Goal: Task Accomplishment & Management: Manage account settings

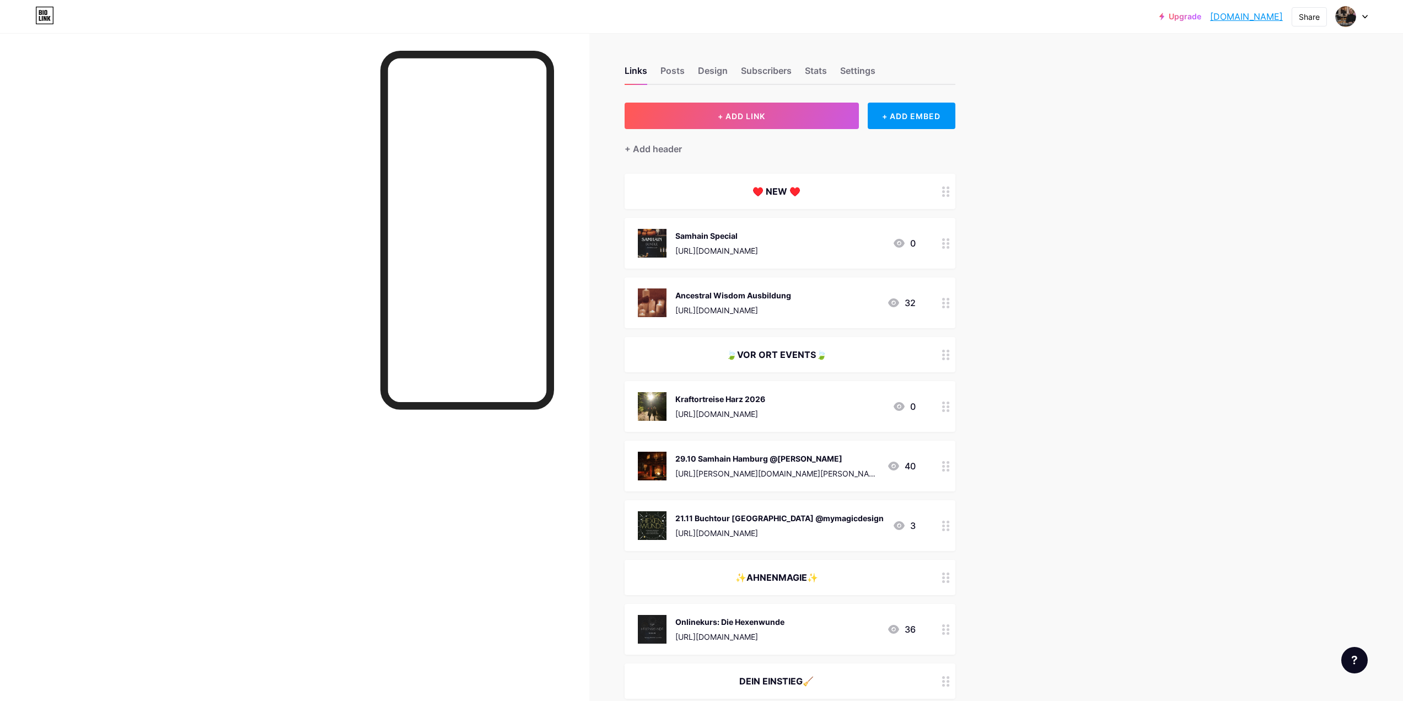
scroll to position [55, 0]
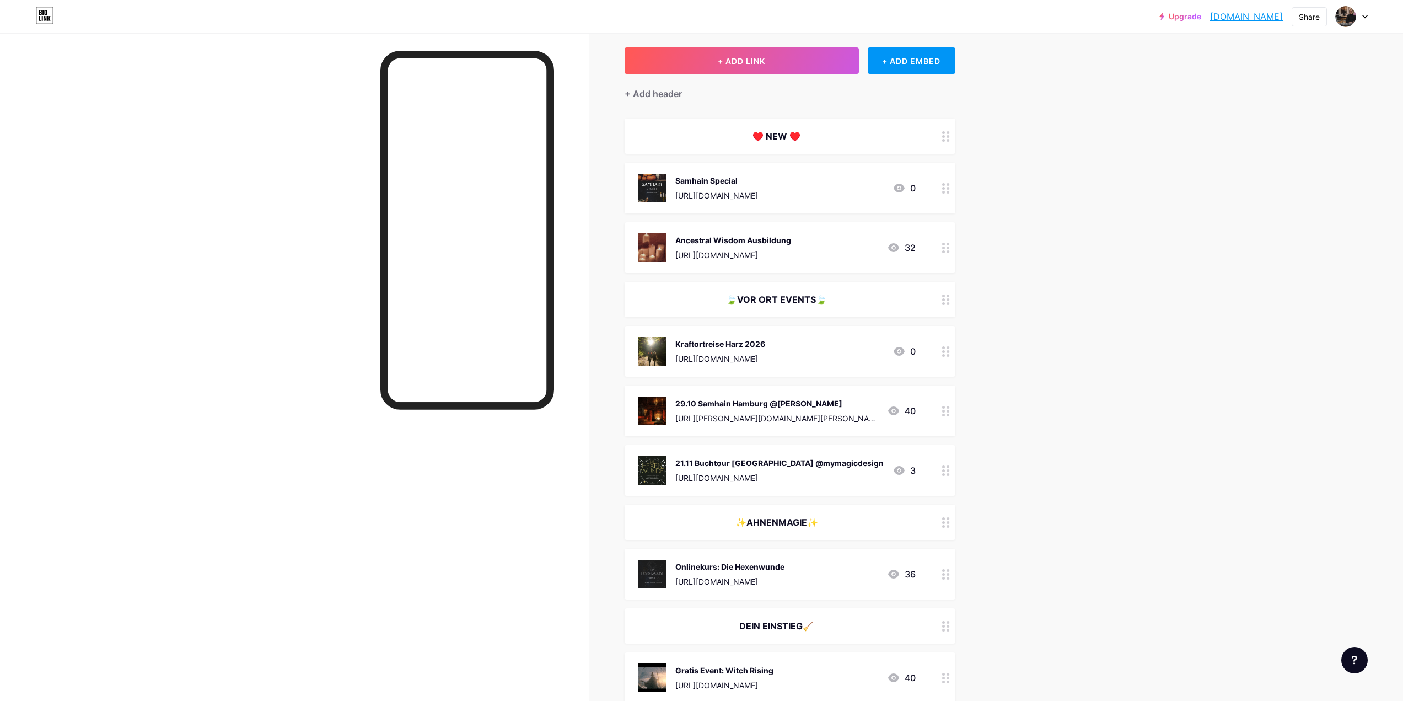
click at [773, 419] on div "[URL][PERSON_NAME][DOMAIN_NAME][PERSON_NAME]" at bounding box center [776, 418] width 203 height 12
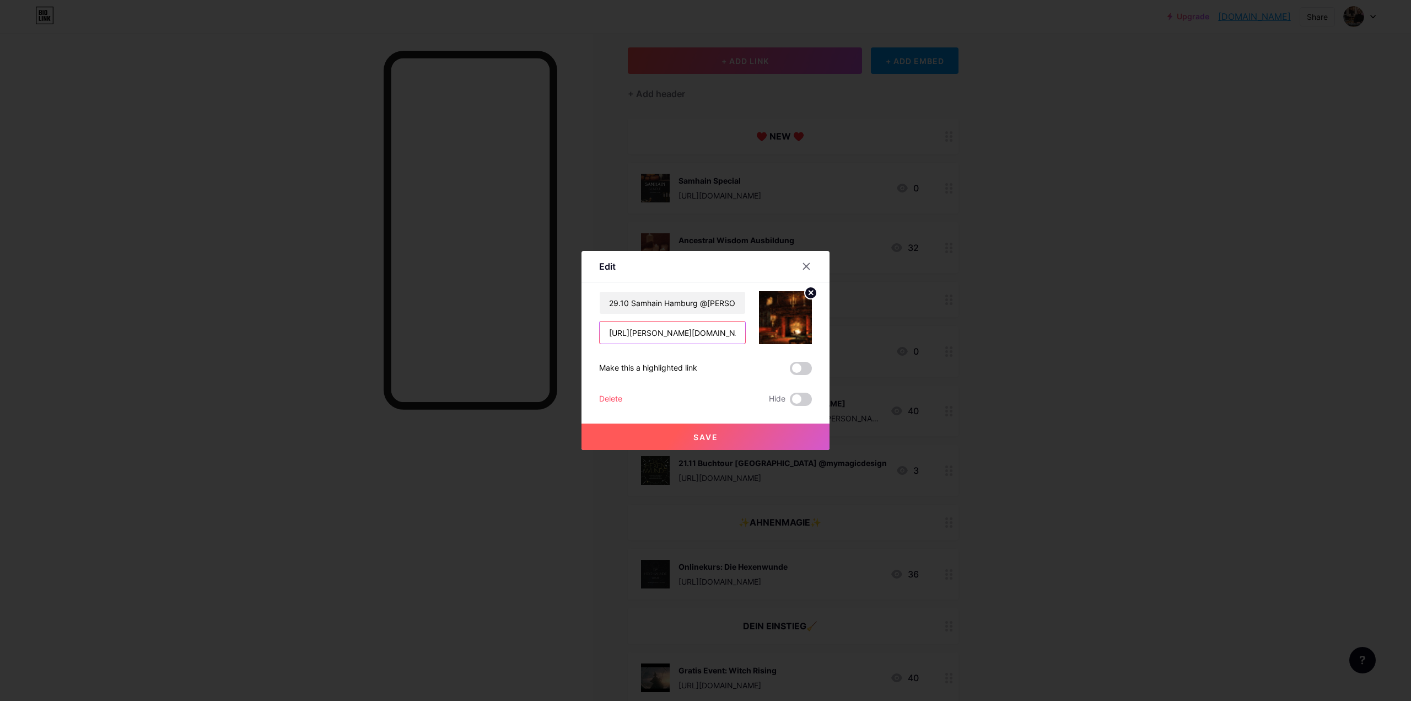
click at [702, 335] on input "[URL][PERSON_NAME][DOMAIN_NAME][PERSON_NAME]" at bounding box center [673, 332] width 146 height 22
click at [682, 435] on button "Save" at bounding box center [705, 436] width 248 height 26
click at [804, 266] on icon at bounding box center [806, 266] width 9 height 9
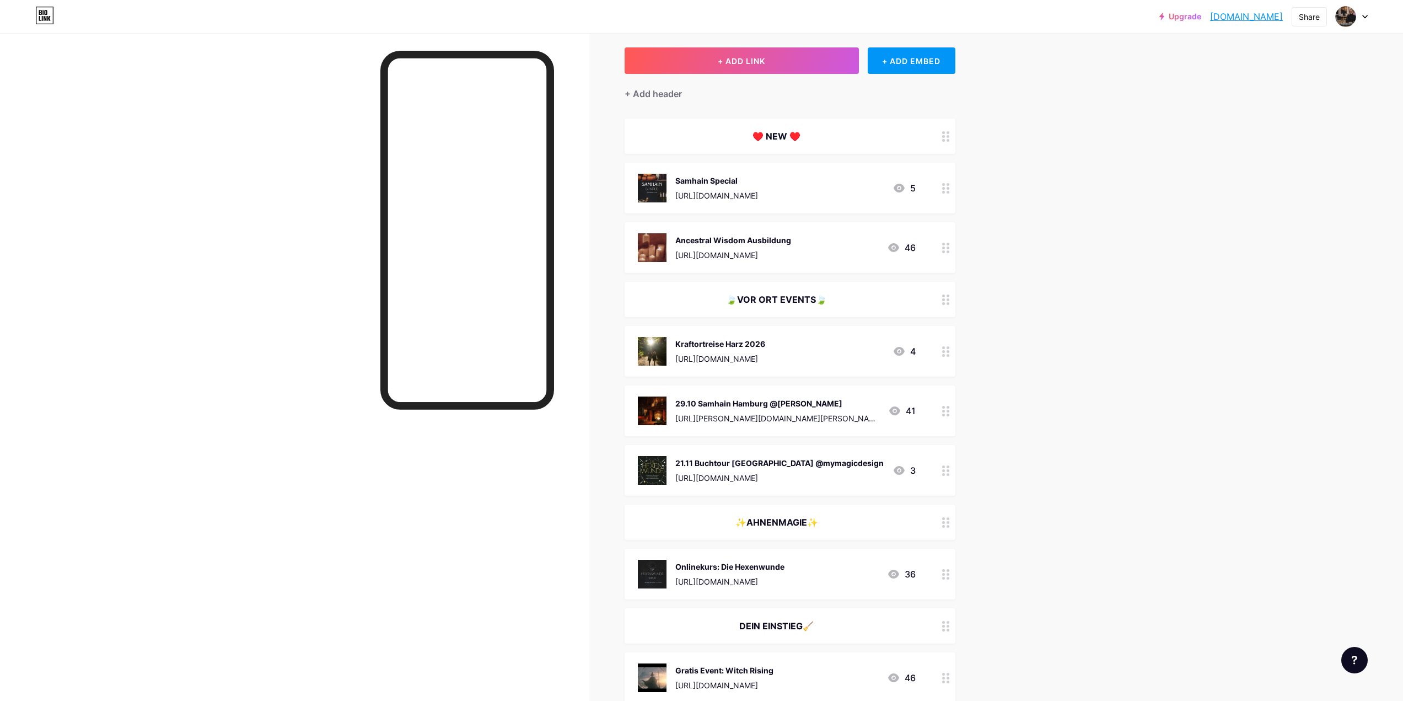
click at [714, 468] on div "21.11 Buchtour [GEOGRAPHIC_DATA] @mymagicdesign [URL][DOMAIN_NAME]" at bounding box center [779, 470] width 208 height 29
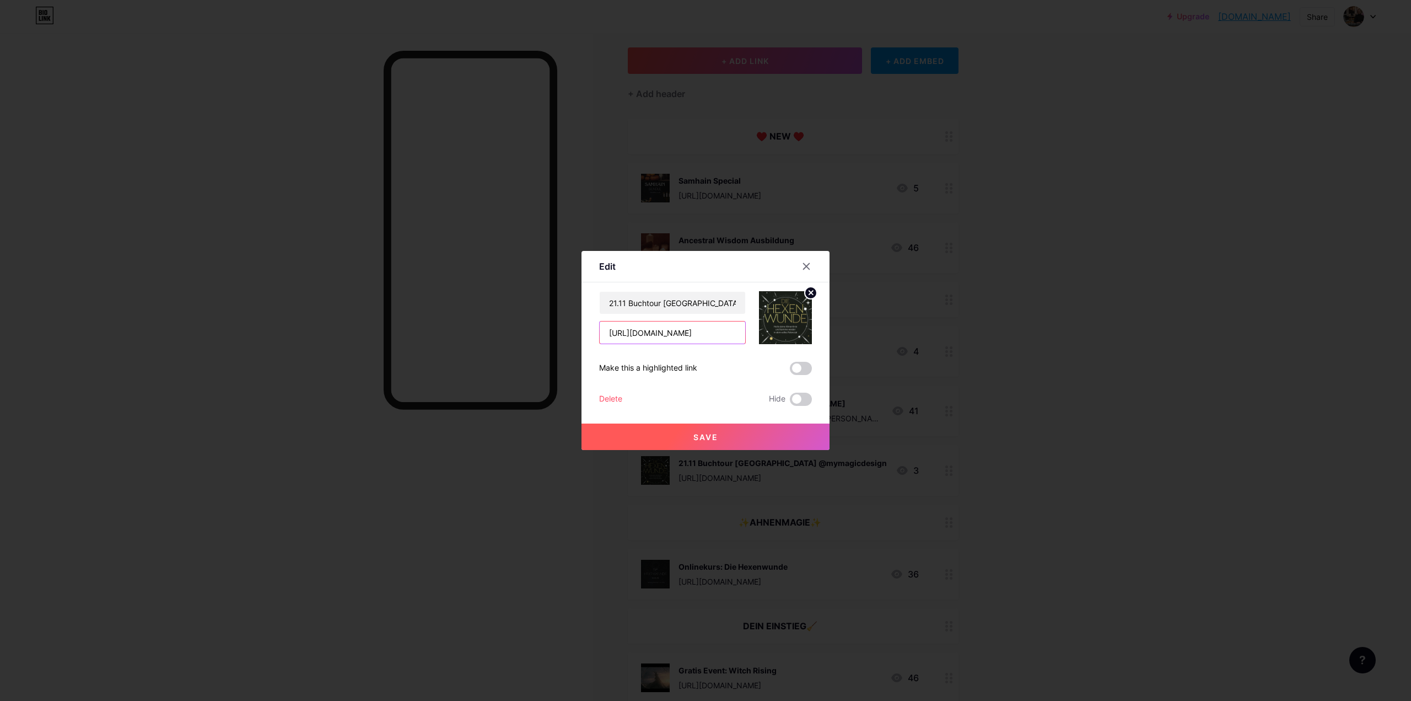
click at [697, 328] on input "[URL][DOMAIN_NAME]" at bounding box center [673, 332] width 146 height 22
click at [807, 268] on icon at bounding box center [806, 266] width 9 height 9
